Goal: Contribute content: Contribute content

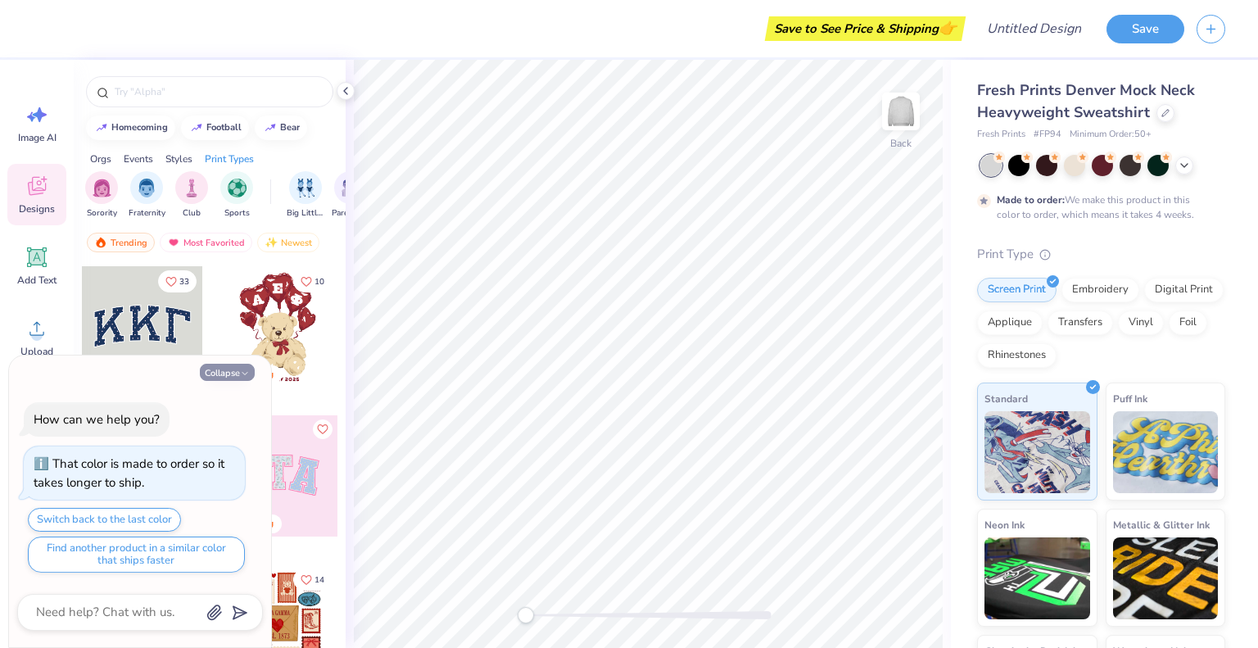
click at [242, 372] on icon "button" at bounding box center [245, 374] width 10 height 10
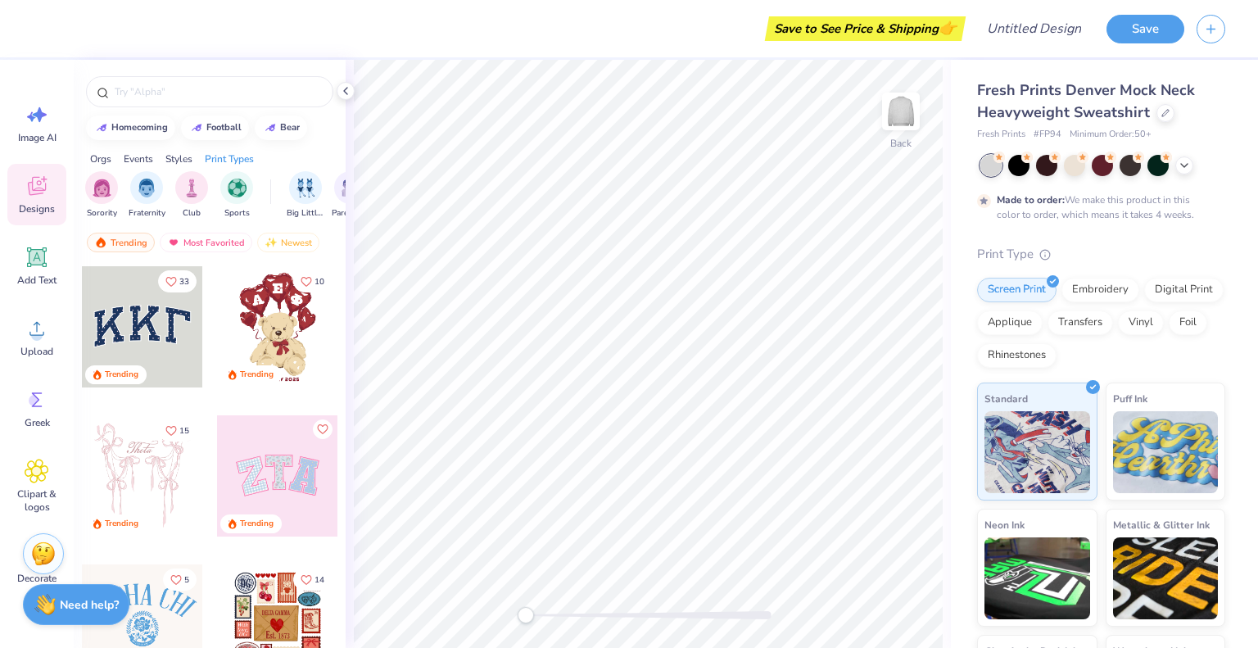
click at [273, 506] on div at bounding box center [277, 475] width 121 height 121
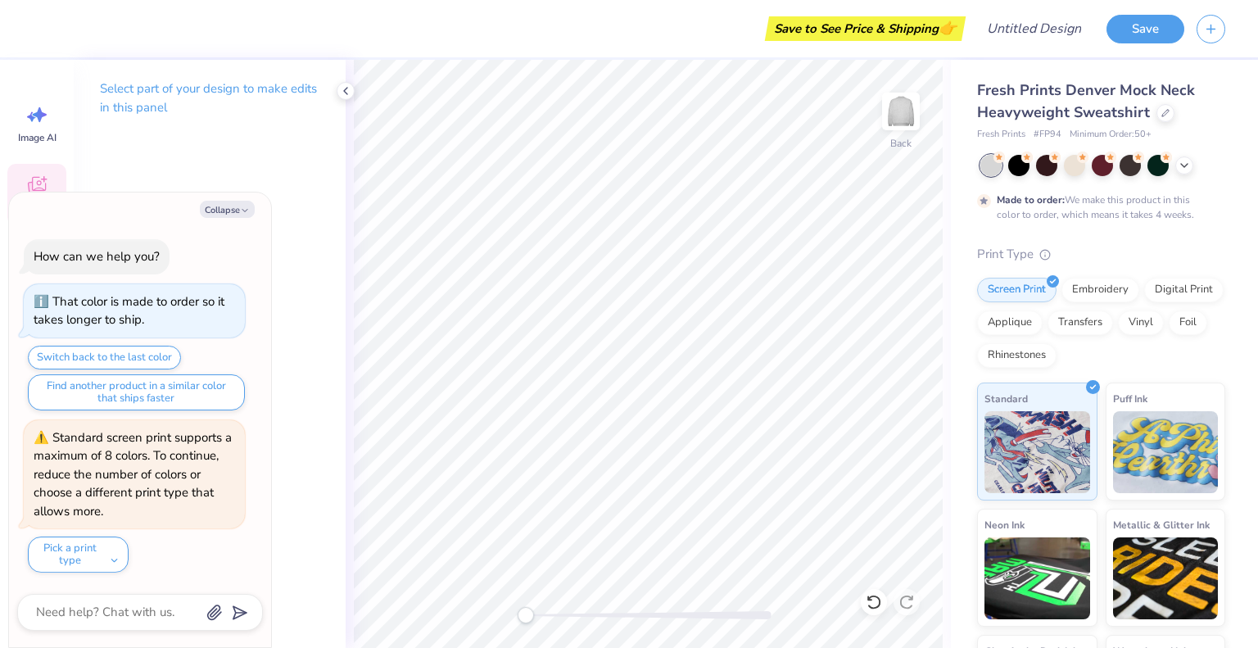
click at [49, 181] on div "Designs" at bounding box center [36, 194] width 59 height 61
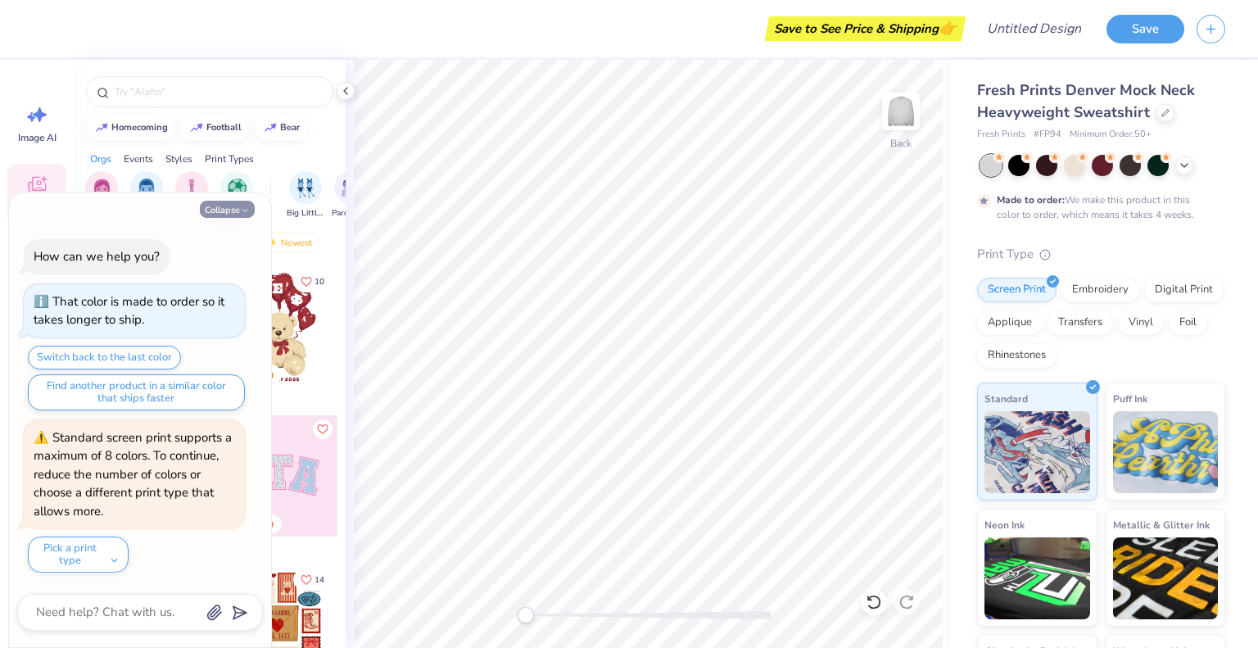
click at [220, 215] on button "Collapse" at bounding box center [227, 209] width 55 height 17
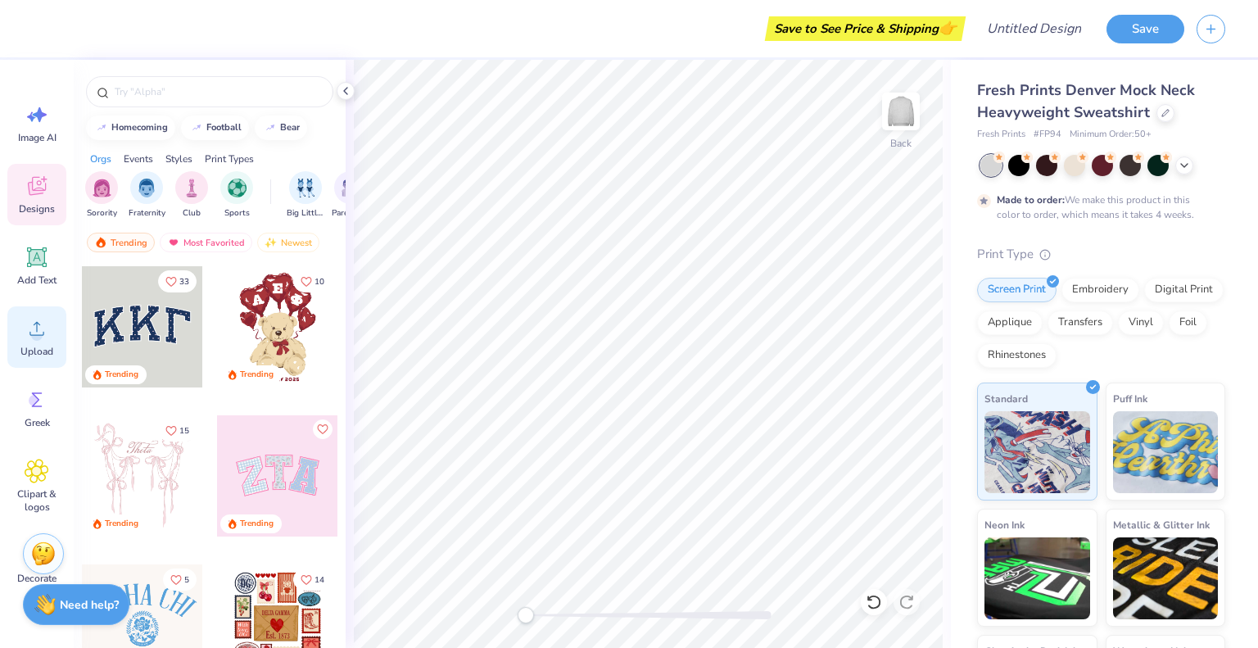
click at [60, 326] on div "Upload" at bounding box center [36, 336] width 59 height 61
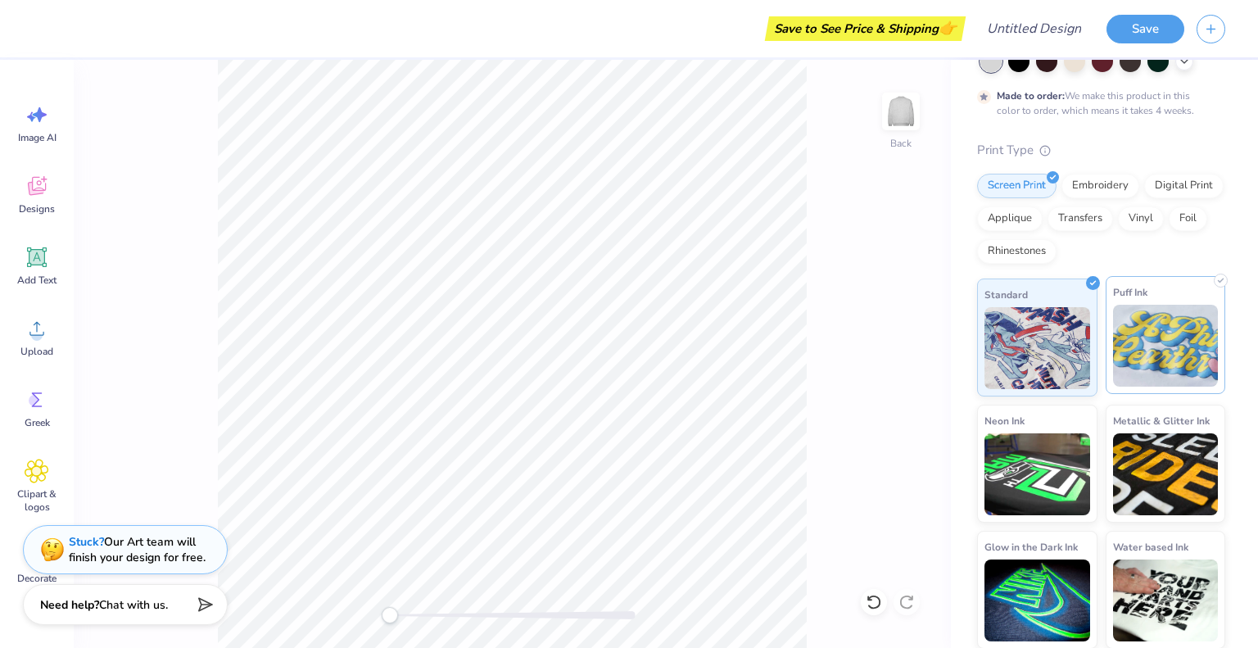
scroll to position [105, 0]
click at [60, 337] on div "Upload" at bounding box center [36, 336] width 59 height 61
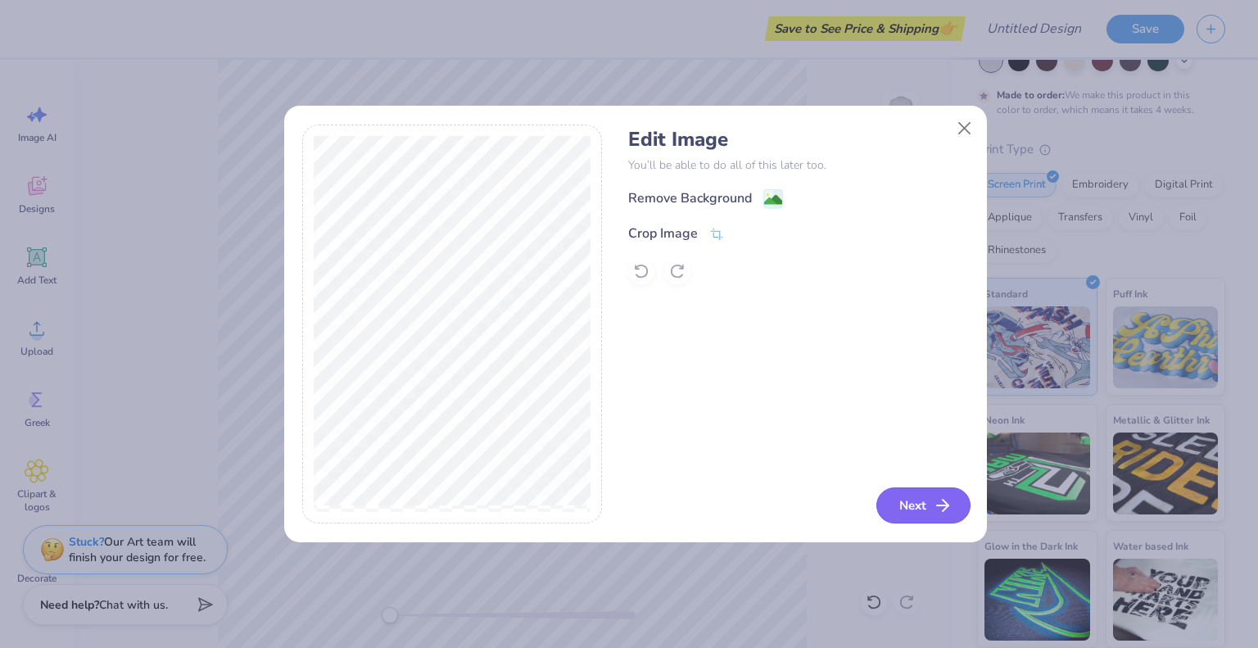
click at [940, 518] on button "Next" at bounding box center [923, 505] width 94 height 36
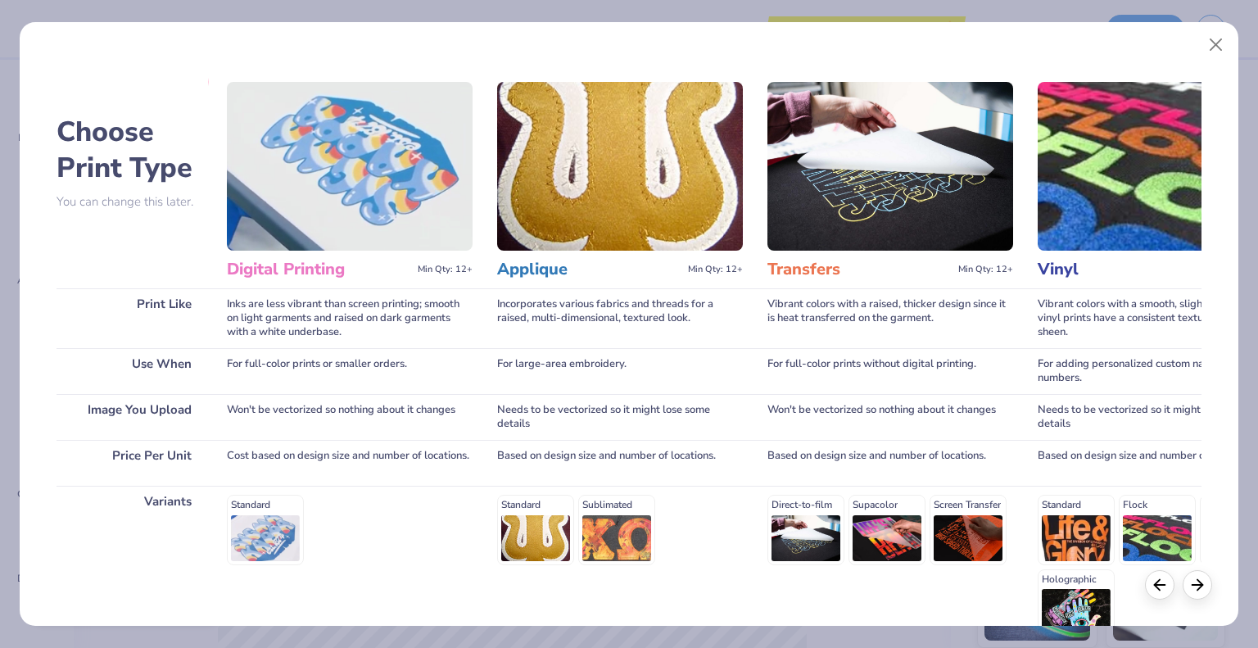
scroll to position [0, 0]
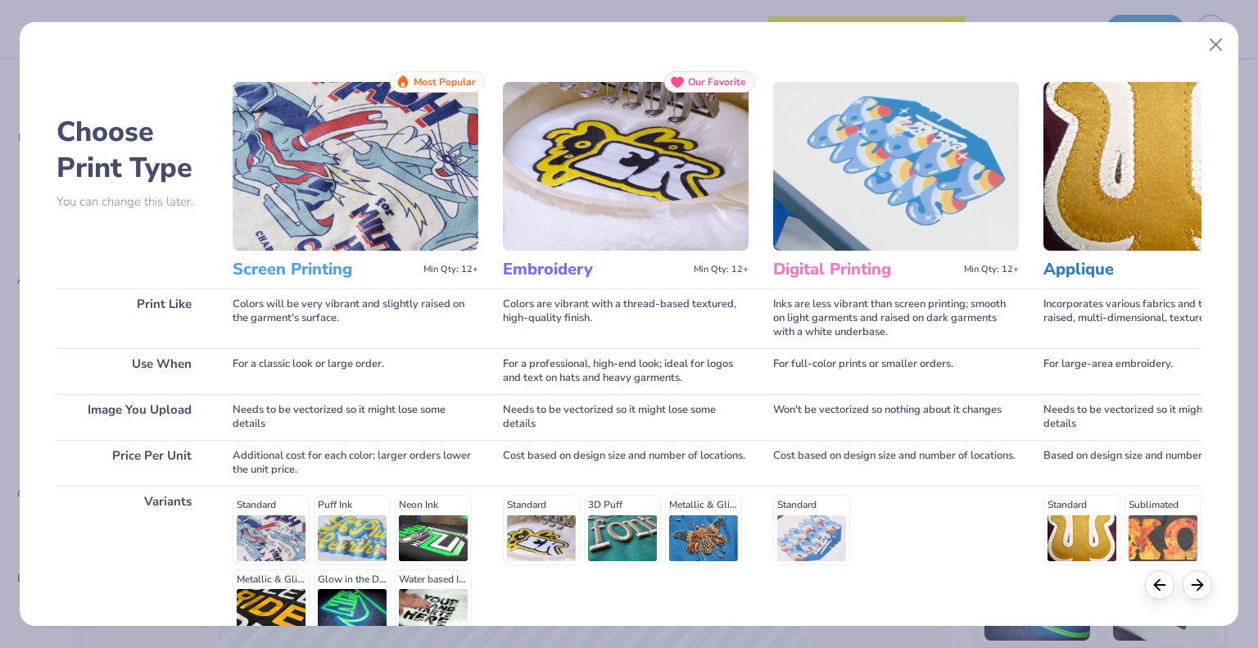
click at [305, 197] on img at bounding box center [356, 166] width 246 height 169
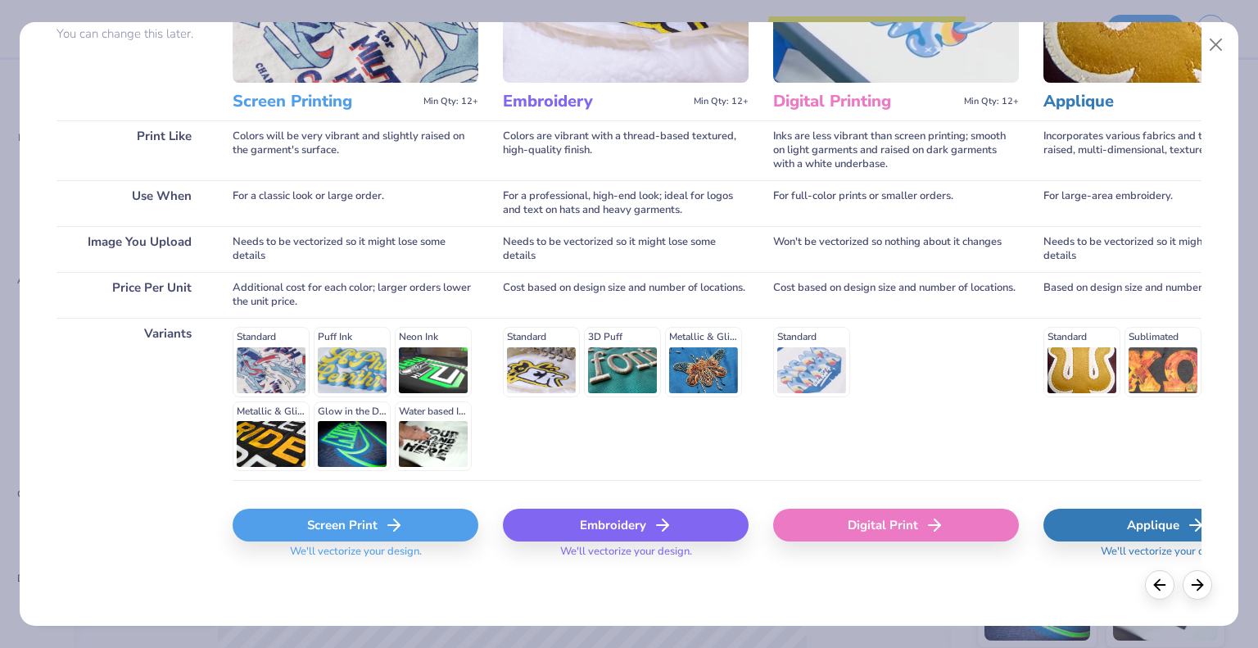
click at [362, 374] on div "Standard Puff Ink Neon Ink Metallic & Glitter Ink Glow in the Dark Ink Water ba…" at bounding box center [356, 399] width 246 height 144
click at [383, 528] on div "Screen Print" at bounding box center [356, 525] width 246 height 33
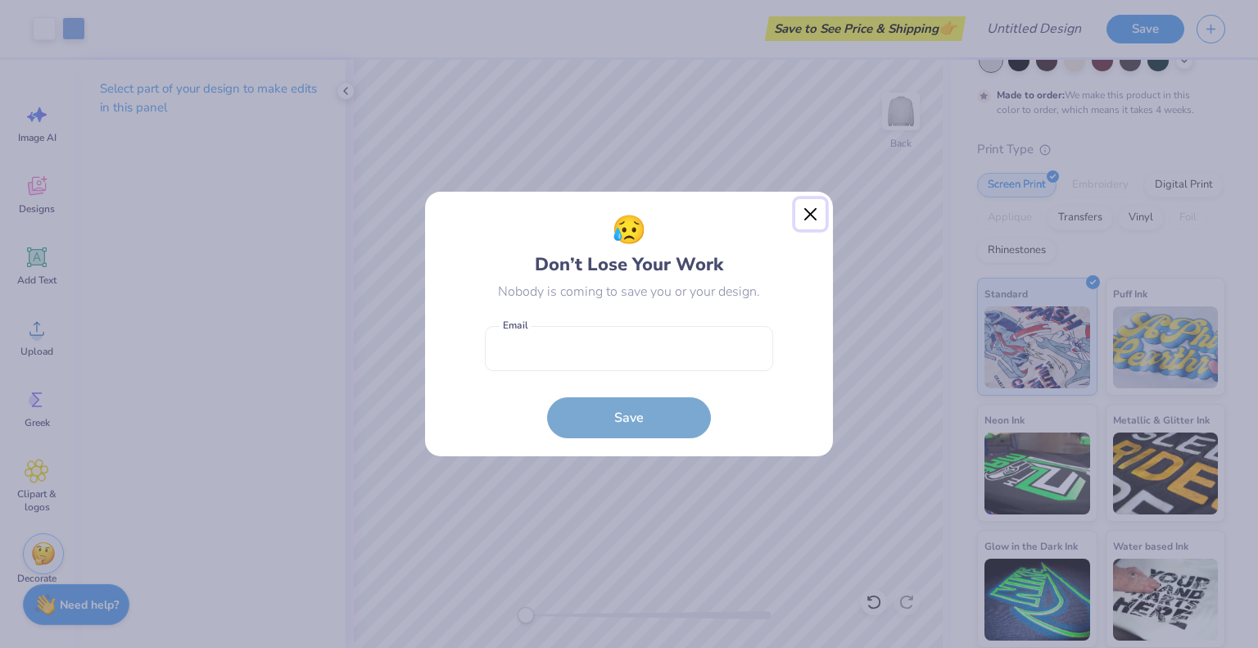
click at [813, 221] on button "Close" at bounding box center [810, 214] width 31 height 31
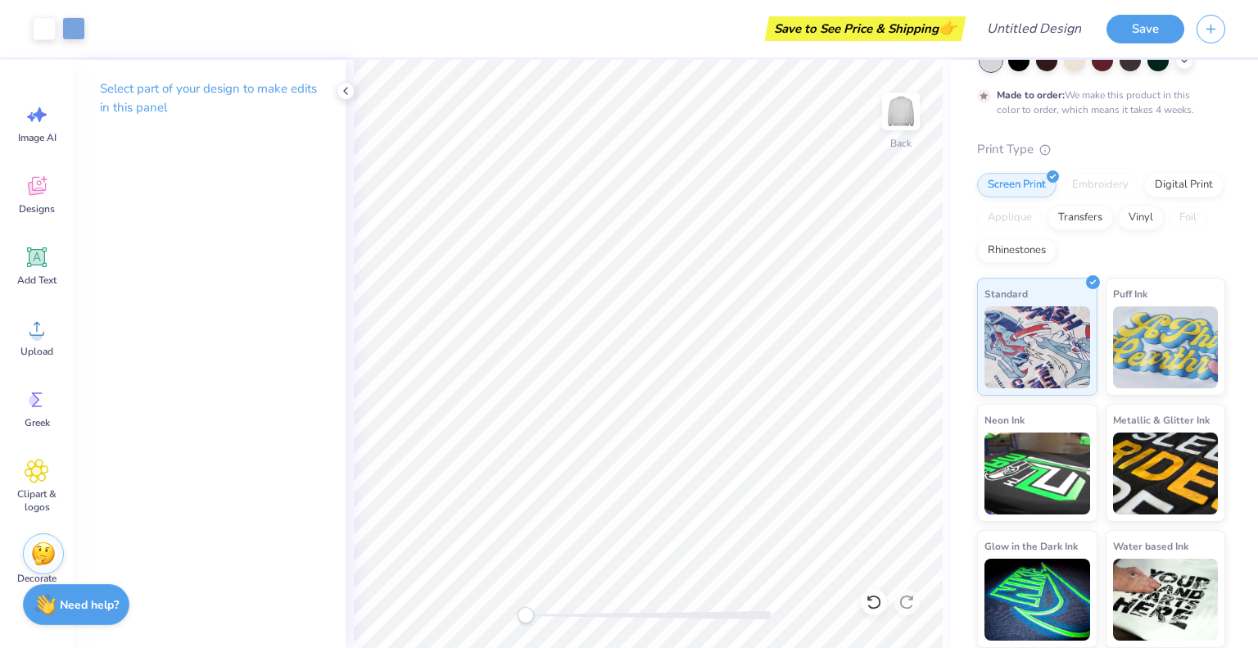
scroll to position [0, 0]
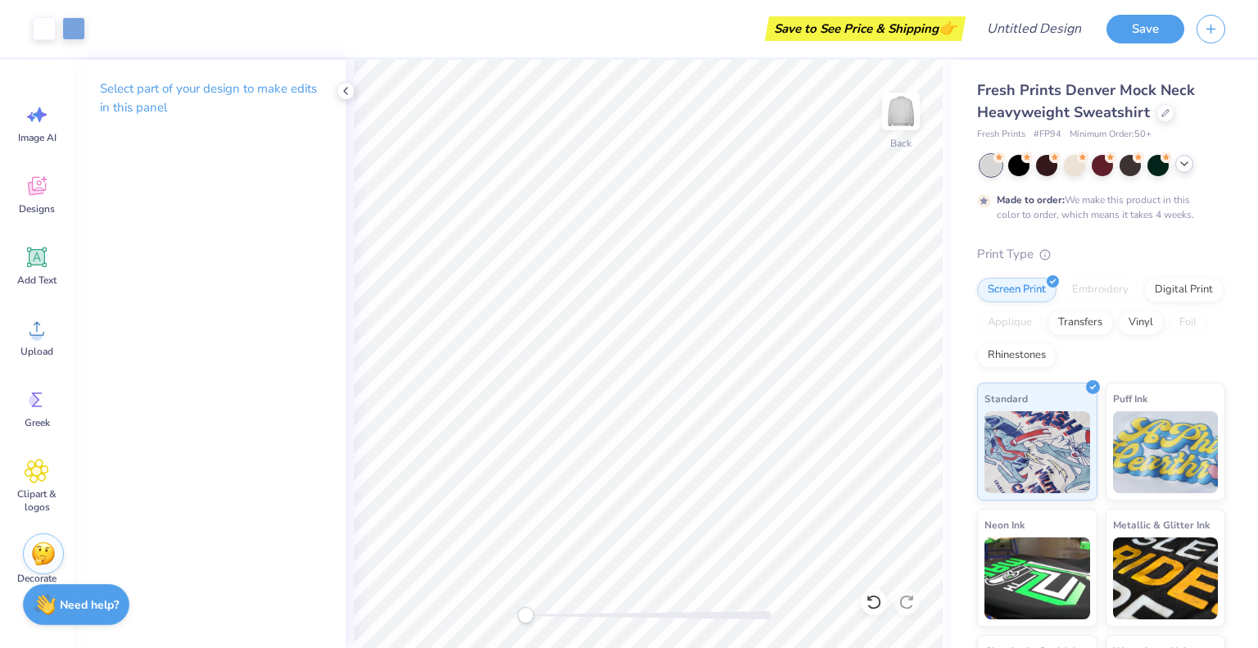
click at [1179, 161] on icon at bounding box center [1184, 163] width 13 height 13
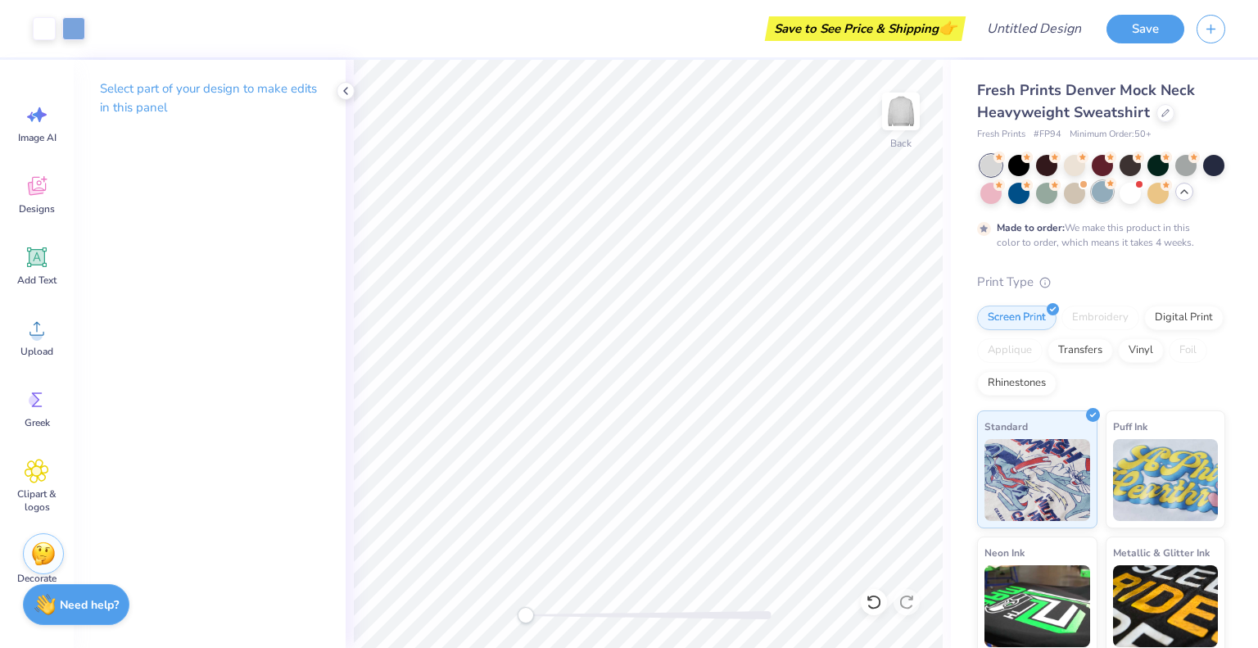
click at [1113, 185] on div at bounding box center [1102, 191] width 21 height 21
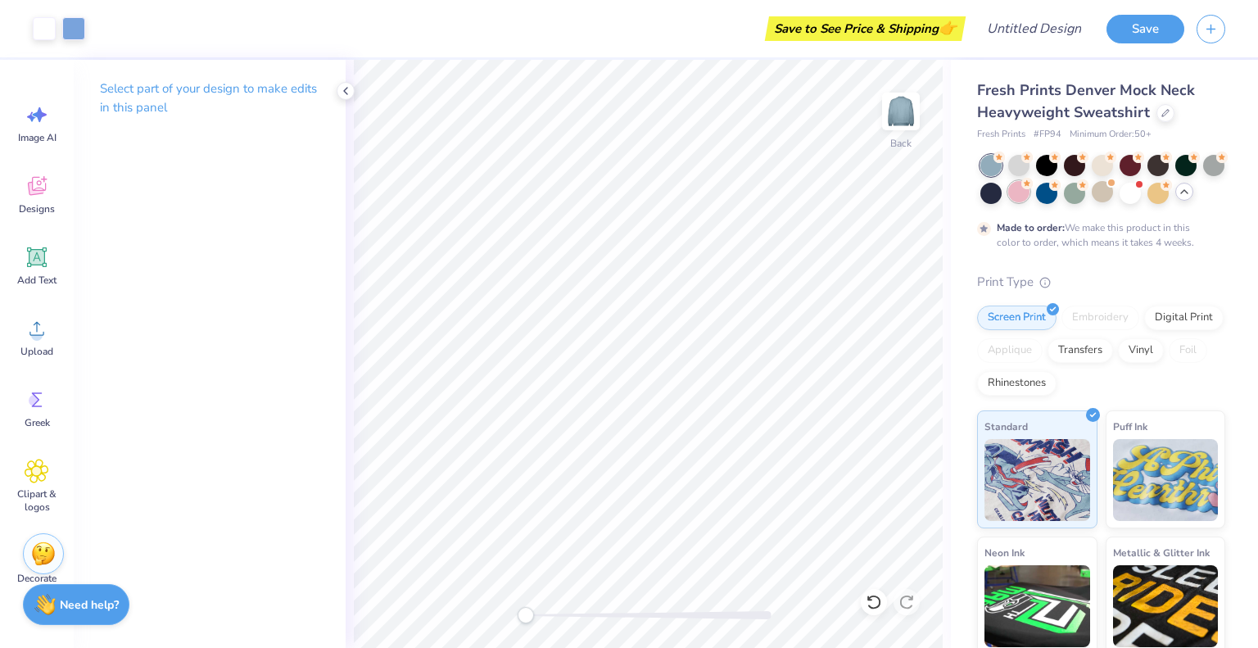
click at [1030, 197] on div at bounding box center [1018, 191] width 21 height 21
click at [1141, 202] on div at bounding box center [1130, 191] width 21 height 21
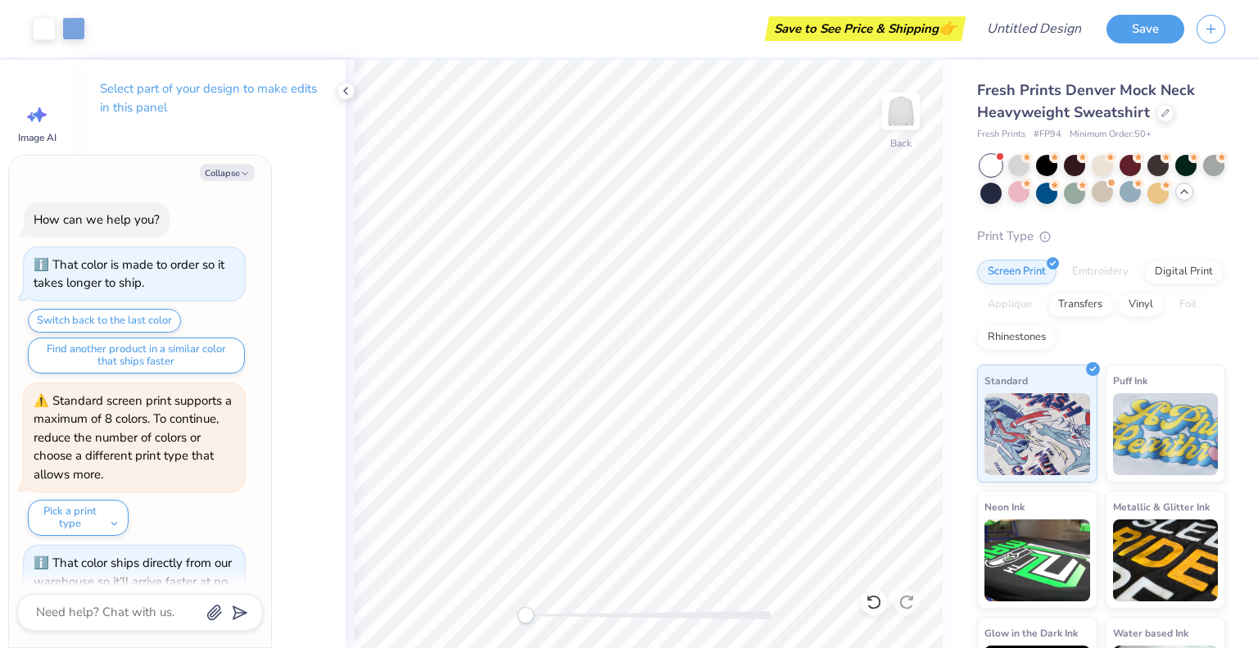
scroll to position [292, 0]
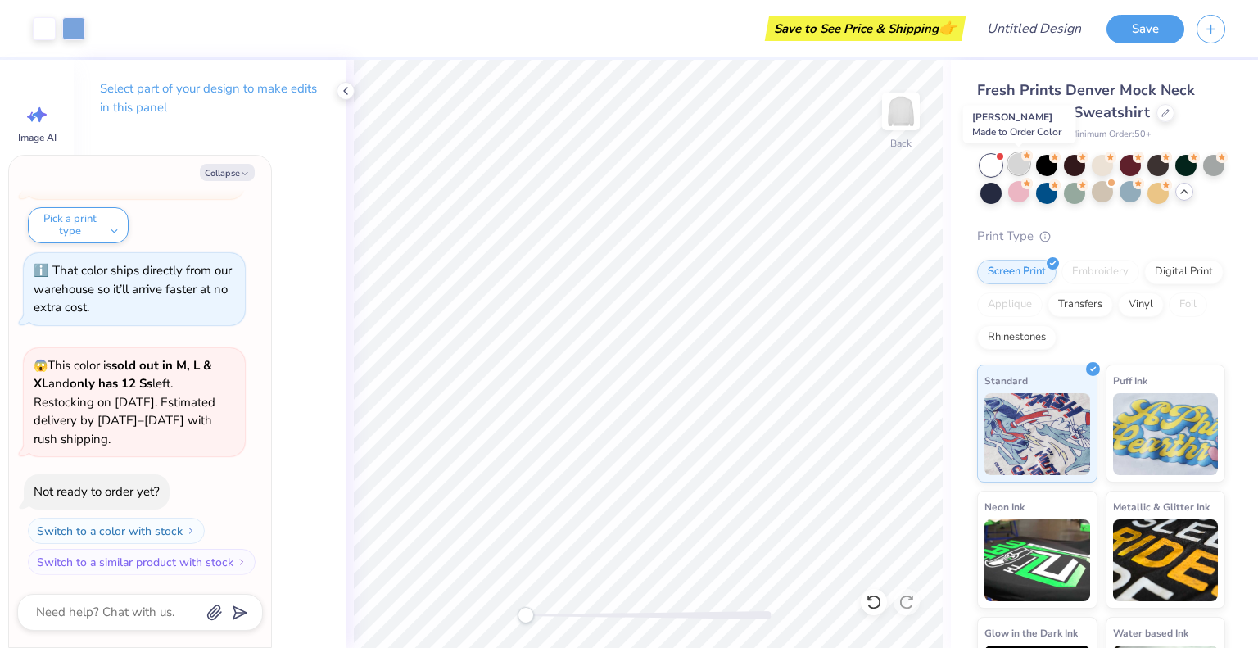
click at [1019, 161] on div at bounding box center [1018, 163] width 21 height 21
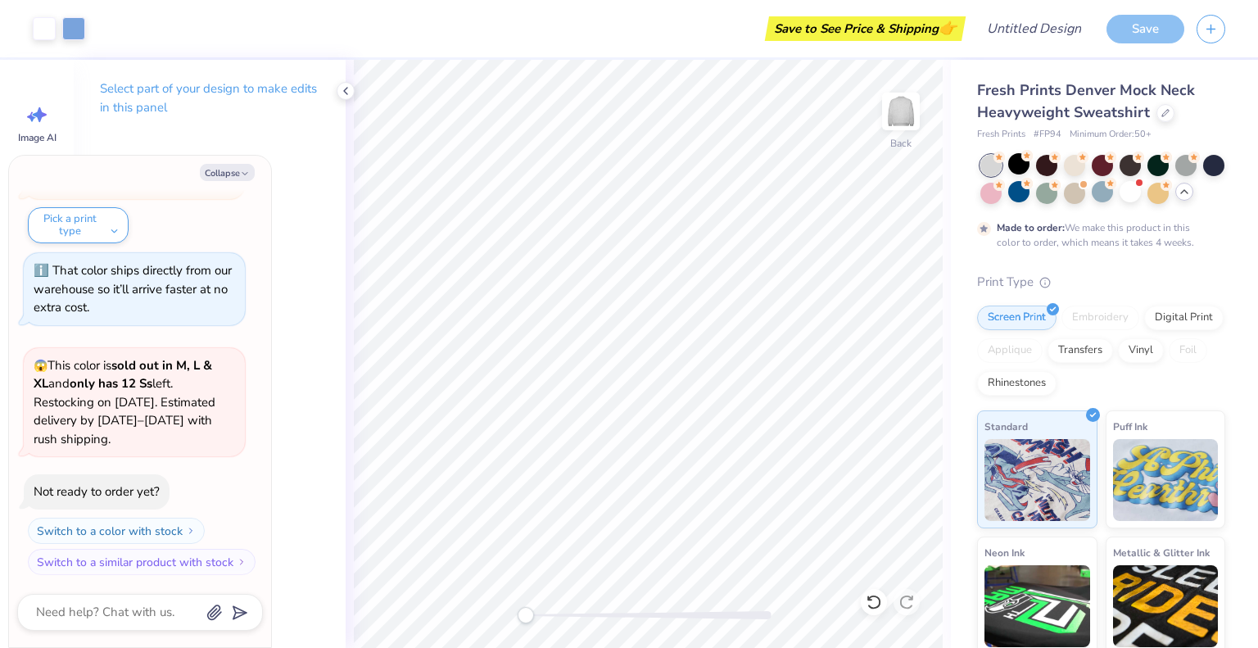
scroll to position [428, 0]
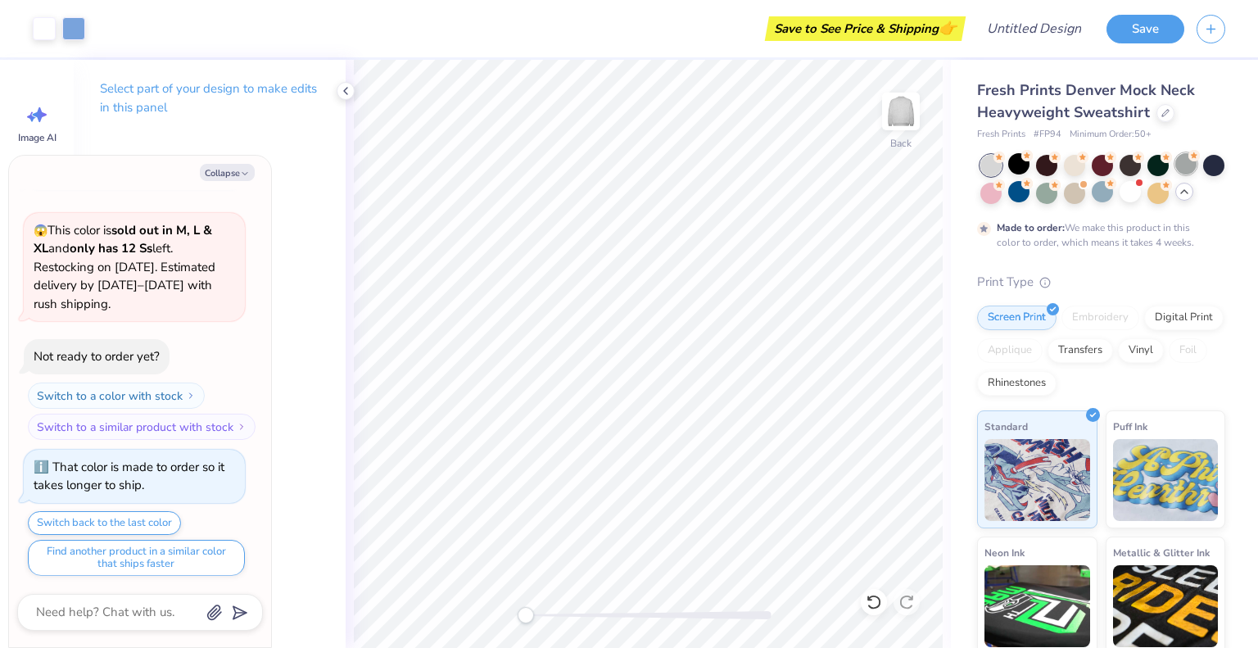
click at [1188, 163] on div at bounding box center [1185, 163] width 21 height 21
click at [1013, 170] on div at bounding box center [1018, 163] width 21 height 21
type textarea "x"
